Goal: Transaction & Acquisition: Purchase product/service

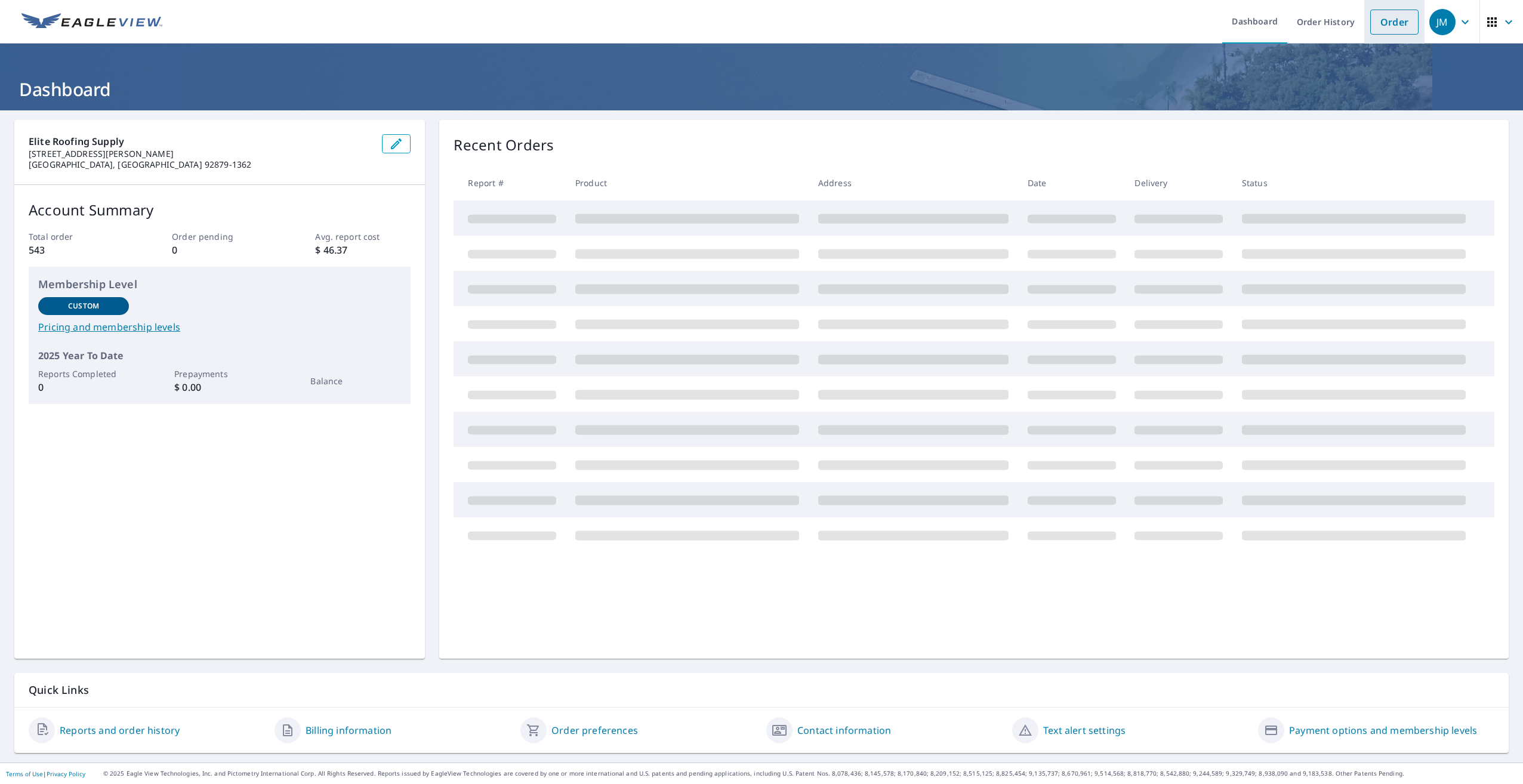
click at [1377, 14] on link "Order" at bounding box center [1394, 23] width 48 height 25
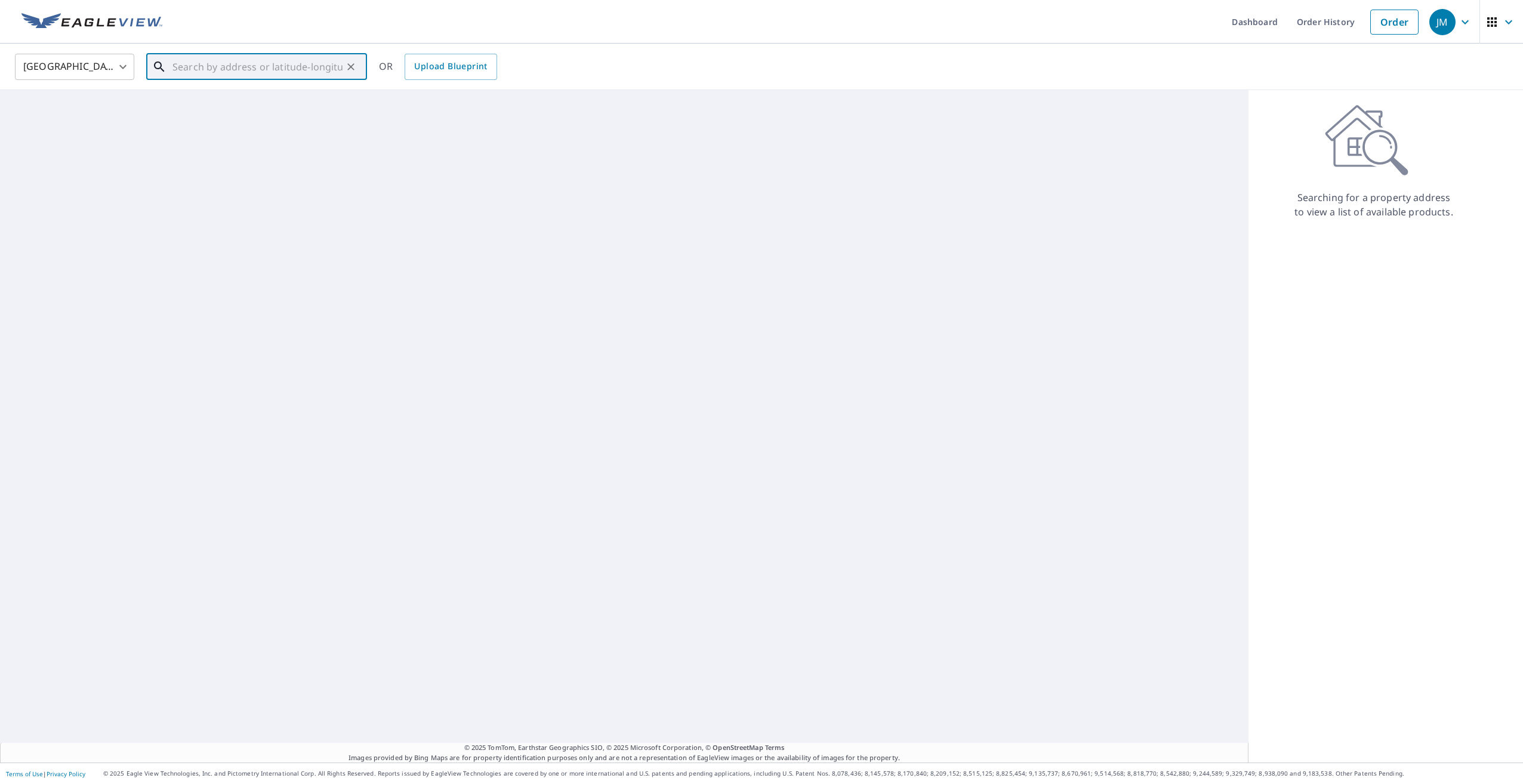
click at [183, 61] on input "text" at bounding box center [258, 66] width 170 height 33
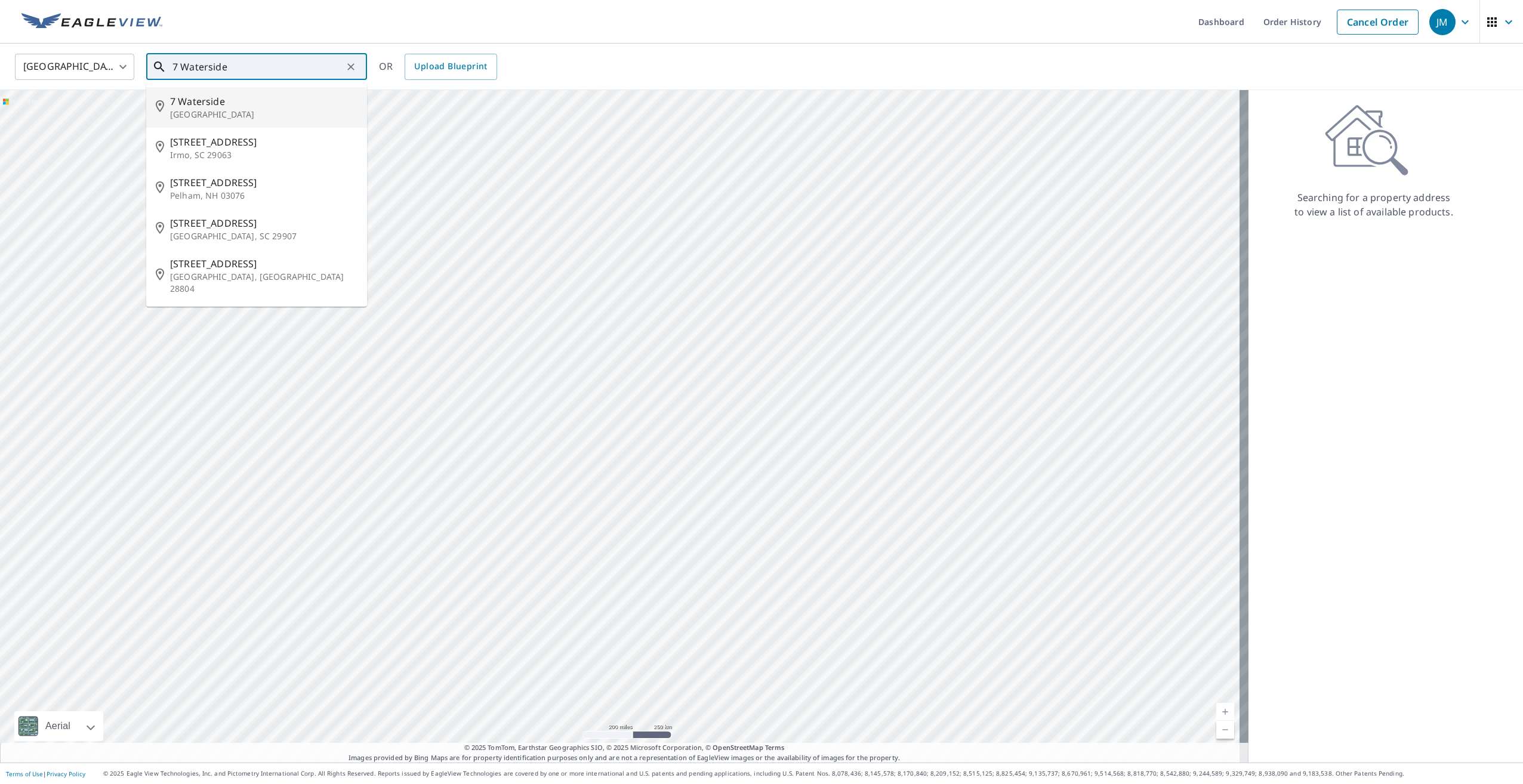
click at [189, 110] on p "[GEOGRAPHIC_DATA]" at bounding box center [263, 114] width 187 height 12
type input "[STREET_ADDRESS]"
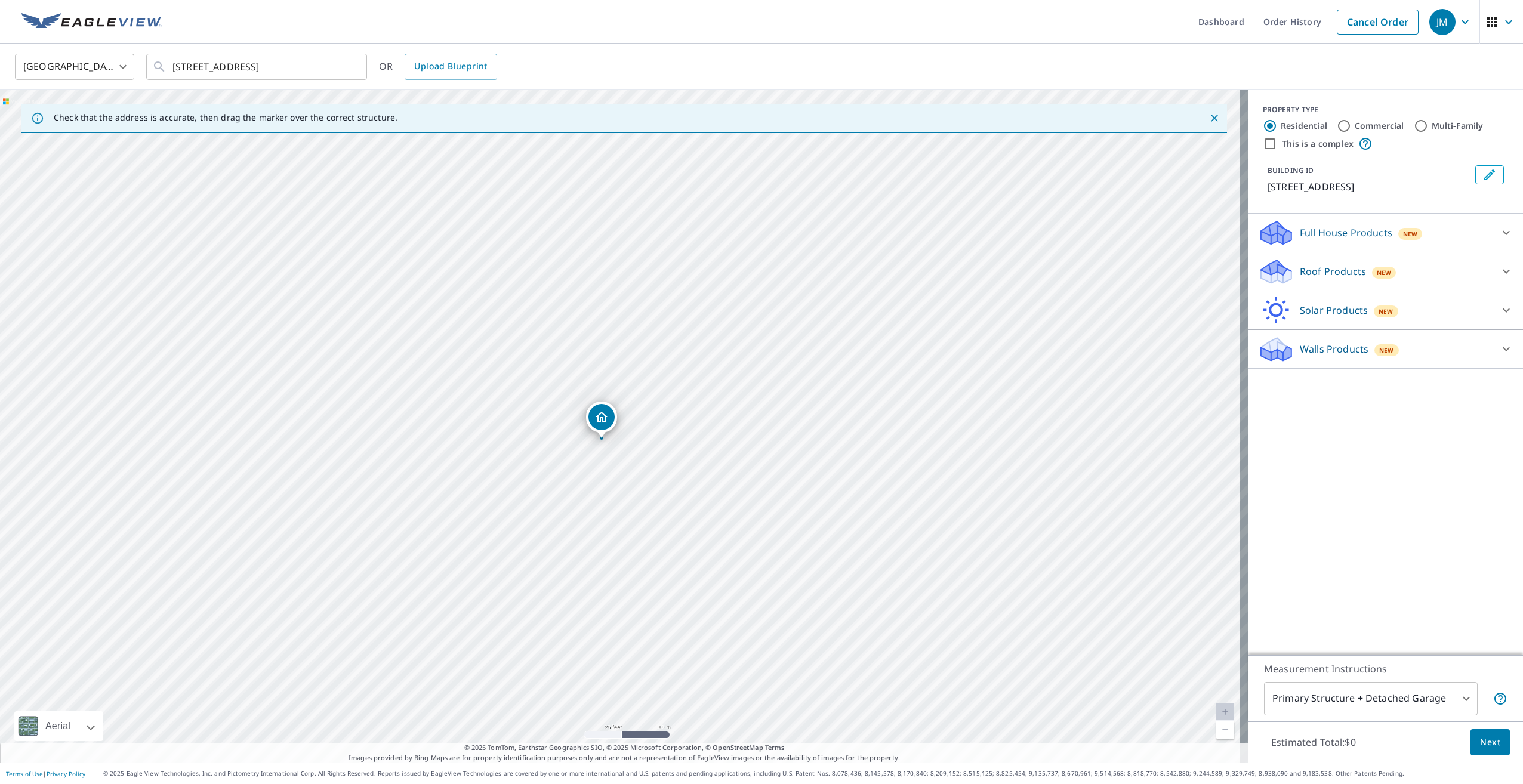
click at [1308, 272] on p "Roof Products" at bounding box center [1333, 272] width 66 height 14
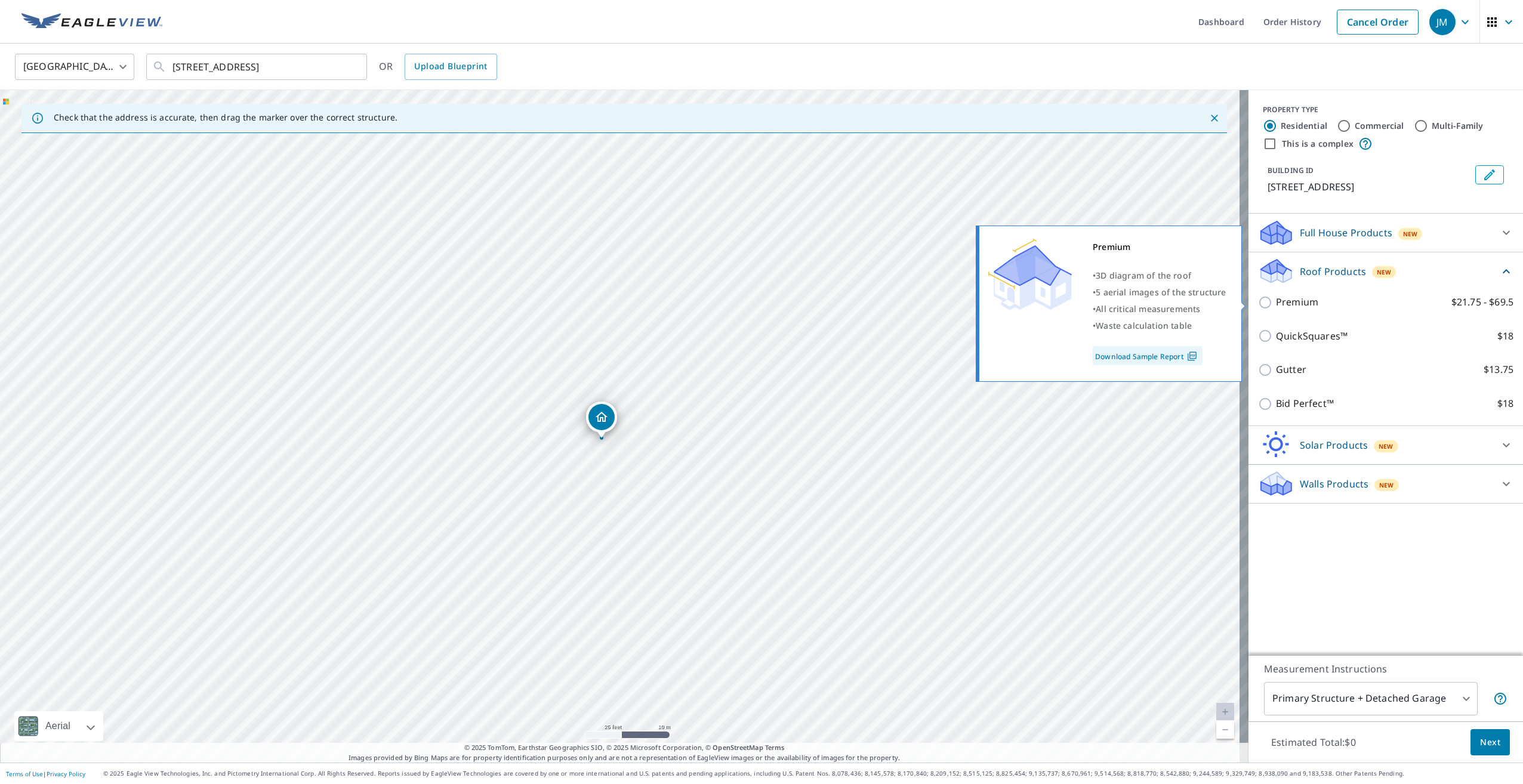
click at [1259, 299] on input "Premium $21.75 - $69.5" at bounding box center [1268, 302] width 18 height 14
checkbox input "true"
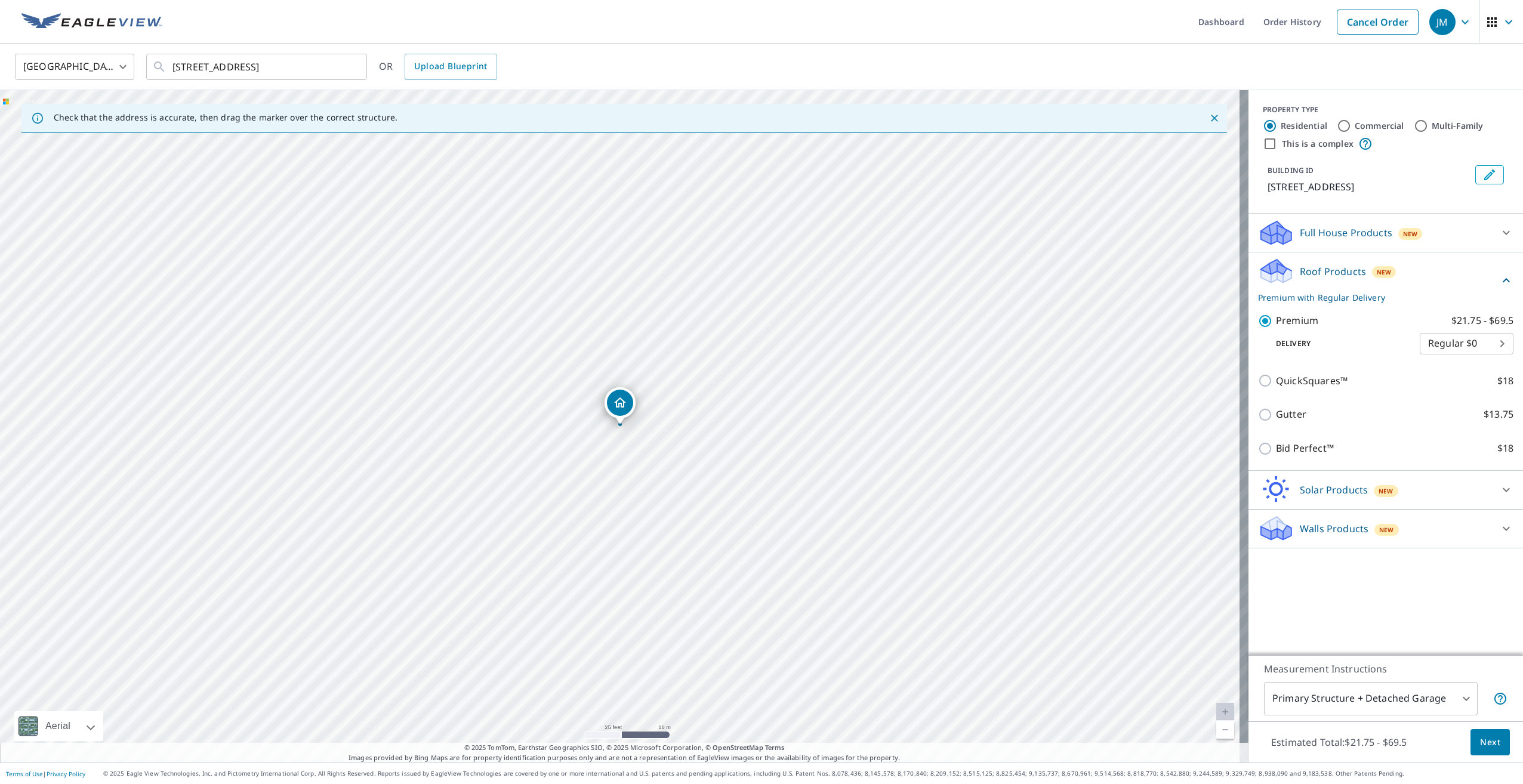
click at [1480, 745] on span "Next" at bounding box center [1490, 742] width 20 height 14
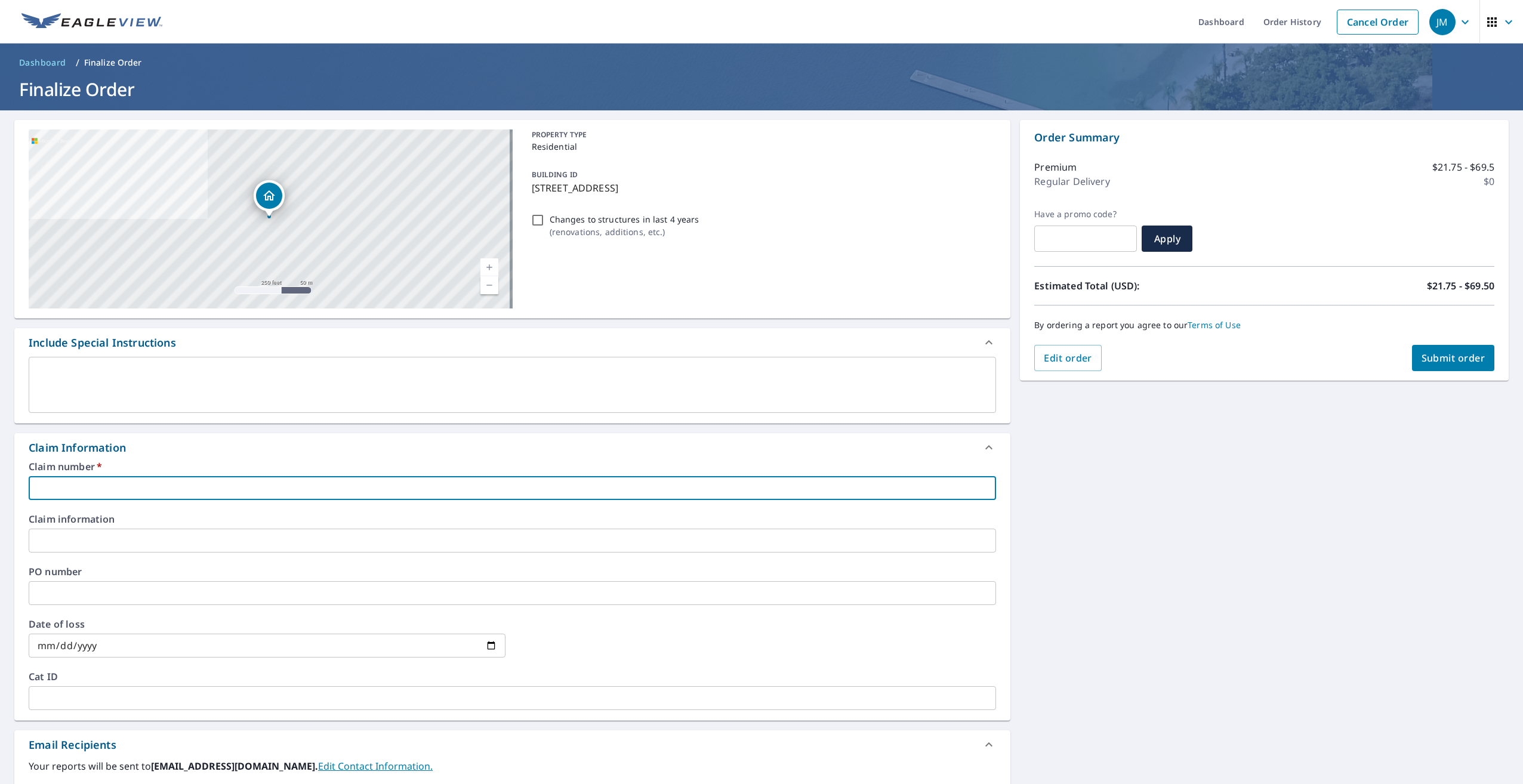
click at [52, 483] on input "text" at bounding box center [512, 488] width 968 height 24
type input "[PERSON_NAME]'s Roofing"
checkbox input "true"
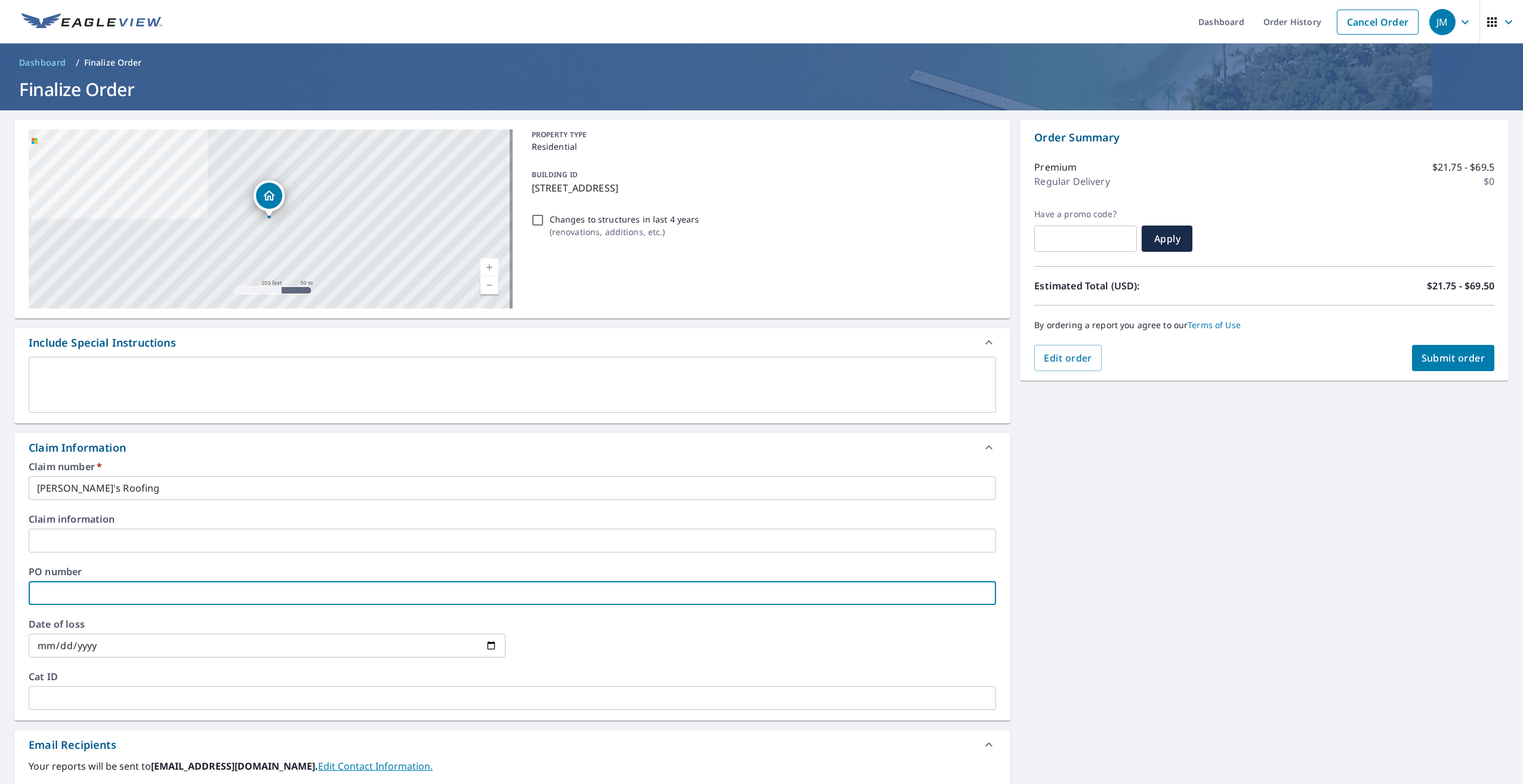
click at [52, 593] on input "text" at bounding box center [512, 593] width 968 height 24
paste input "2214296"
type input "2214296"
checkbox input "true"
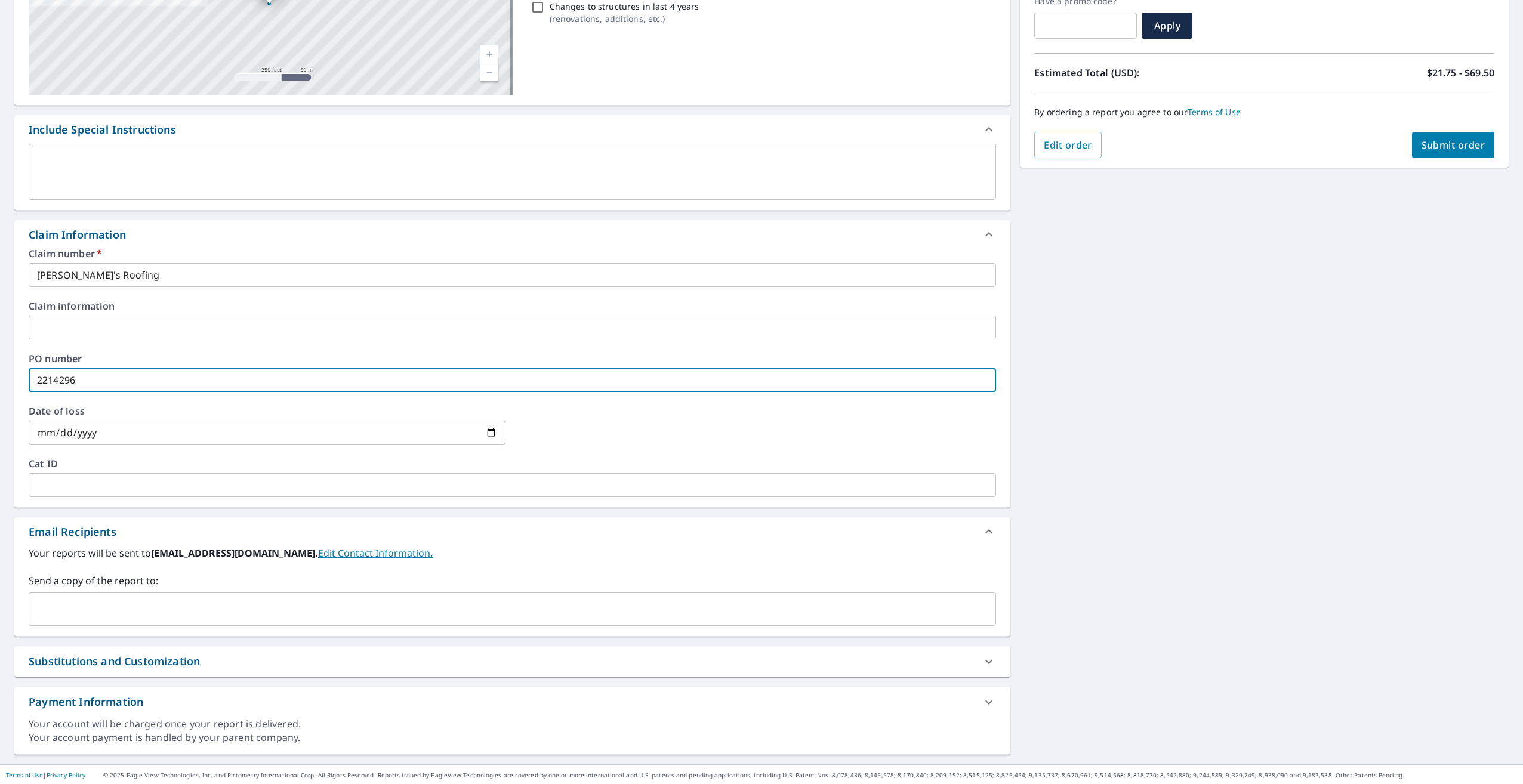
scroll to position [215, 0]
type input "2214296"
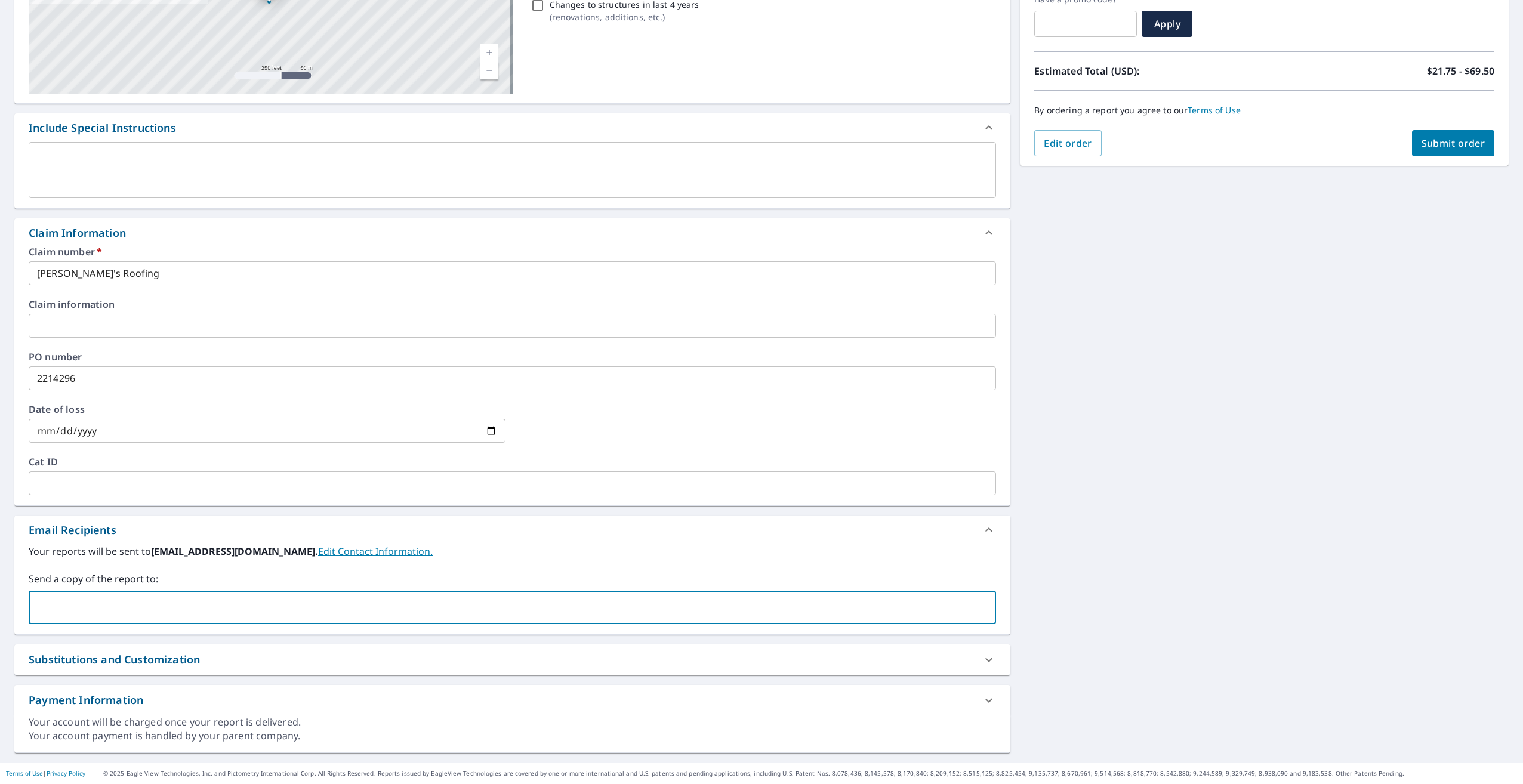
click at [52, 605] on input "text" at bounding box center [503, 607] width 939 height 23
type input "[EMAIL_ADDRESS][DOMAIN_NAME]"
click at [1451, 145] on span "Submit order" at bounding box center [1453, 143] width 64 height 14
checkbox input "true"
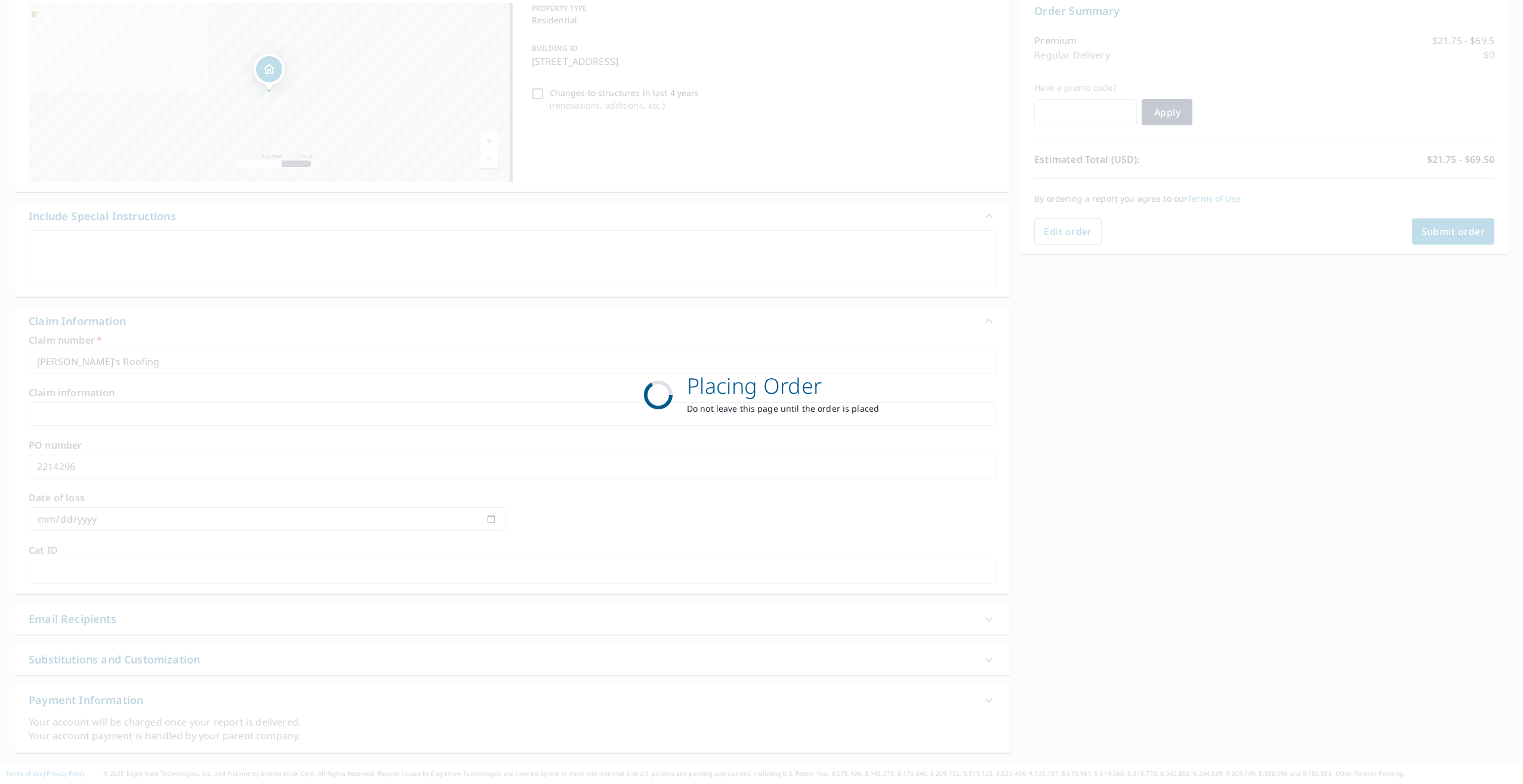
scroll to position [127, 0]
